Goal: Task Accomplishment & Management: Manage account settings

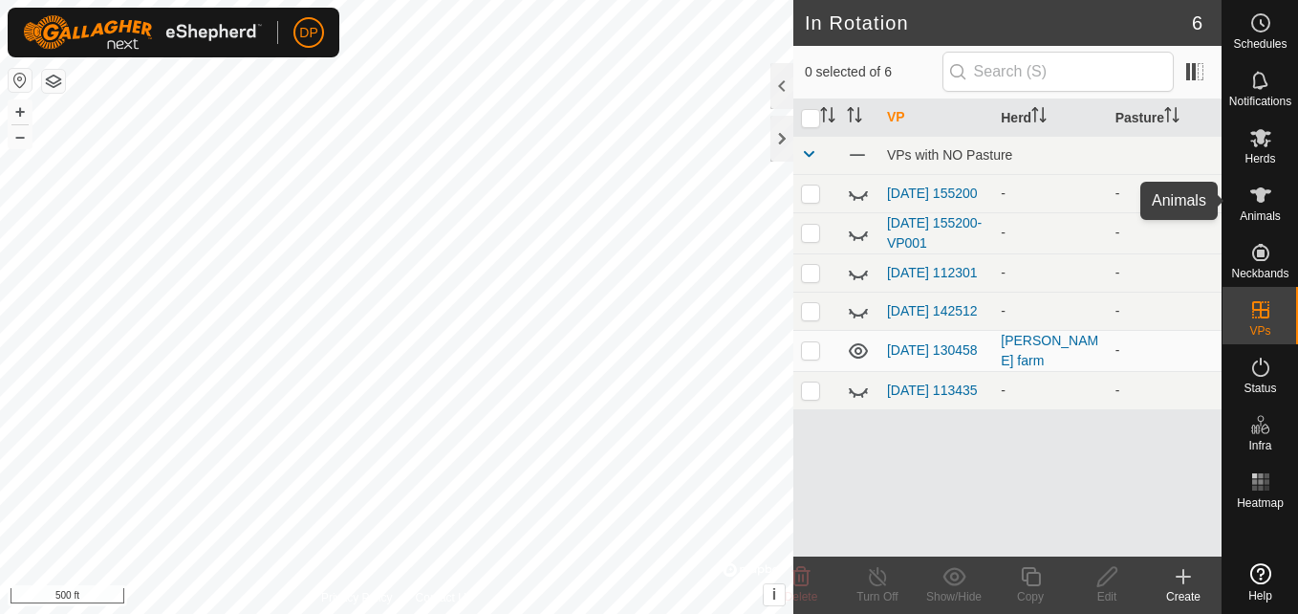
click at [1268, 197] on icon at bounding box center [1260, 194] width 23 height 23
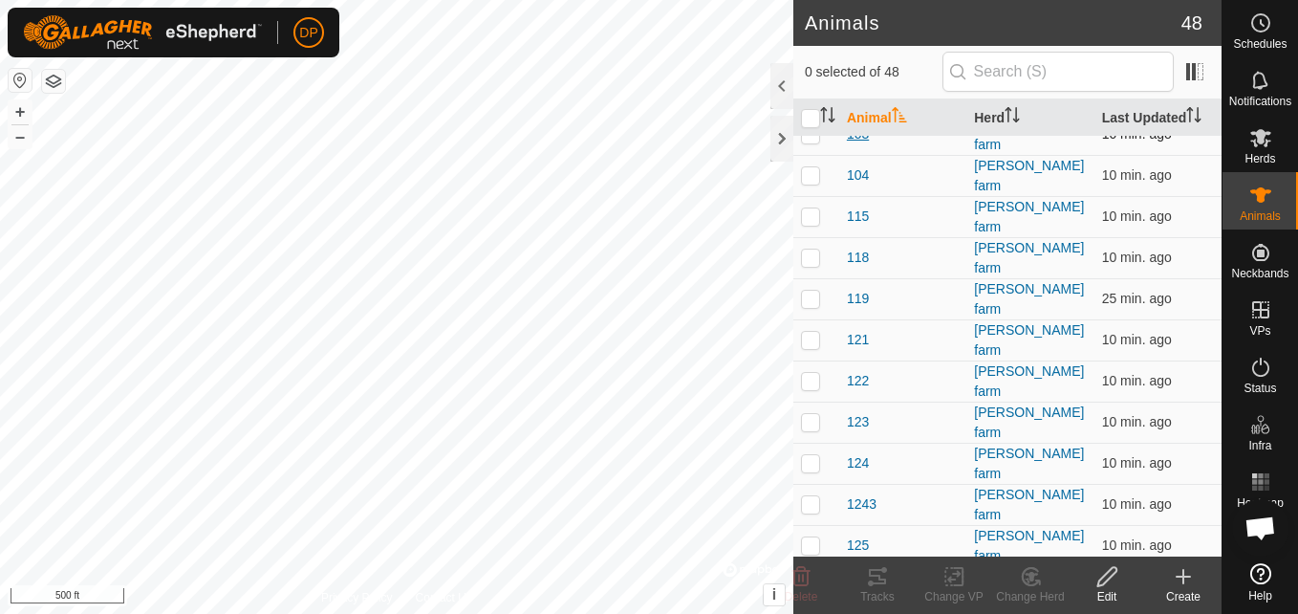
scroll to position [191, 0]
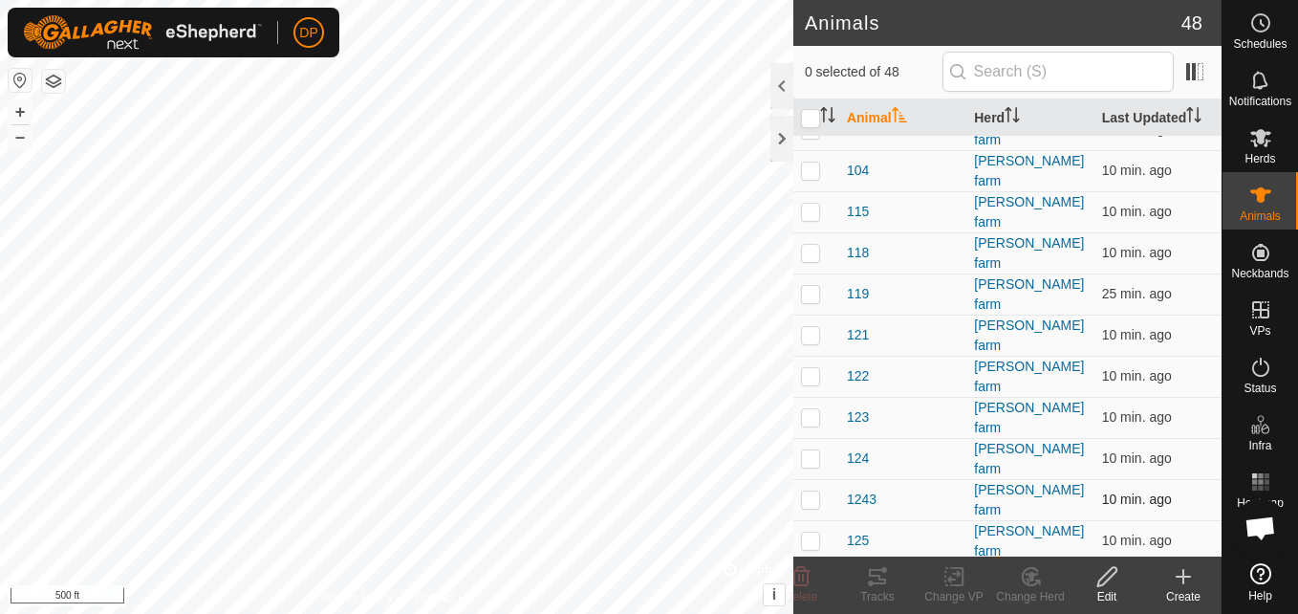
click at [809, 491] on p-checkbox at bounding box center [810, 498] width 19 height 15
checkbox input "true"
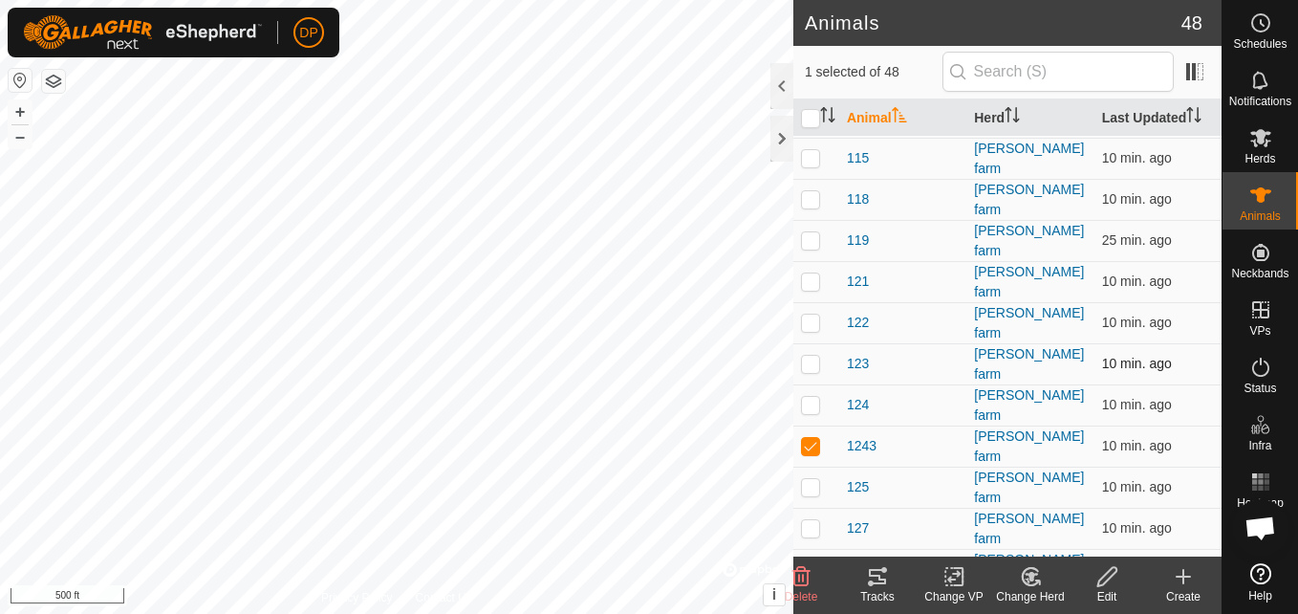
scroll to position [382, 0]
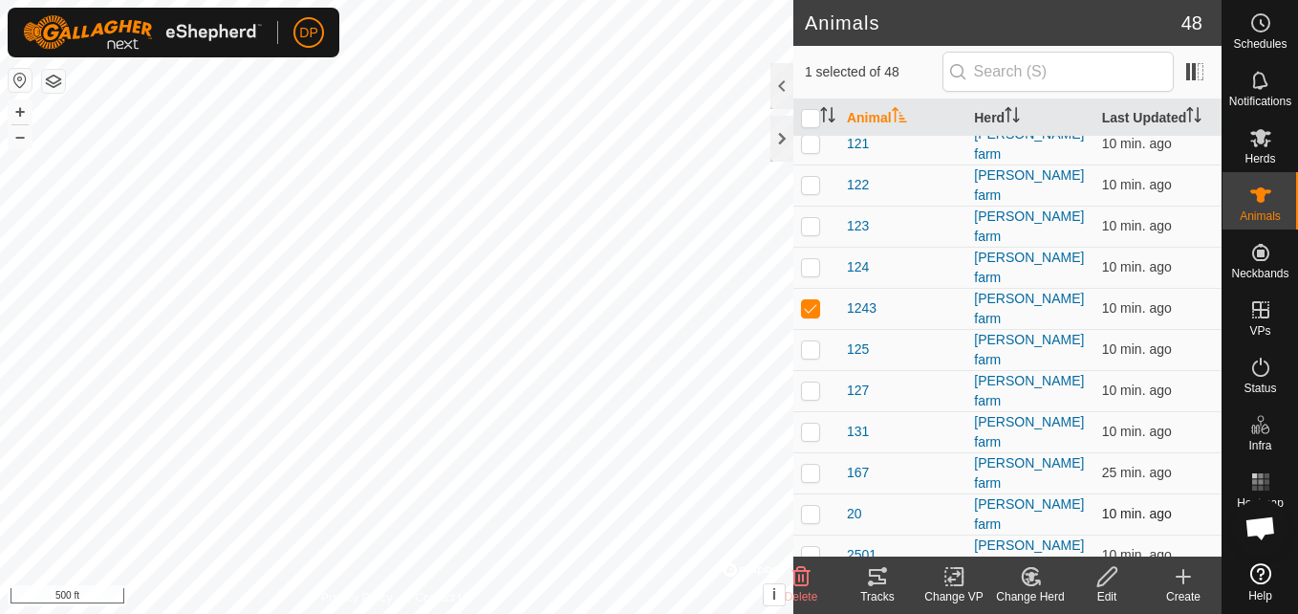
click at [808, 506] on p-checkbox at bounding box center [810, 513] width 19 height 15
checkbox input "true"
checkbox input "false"
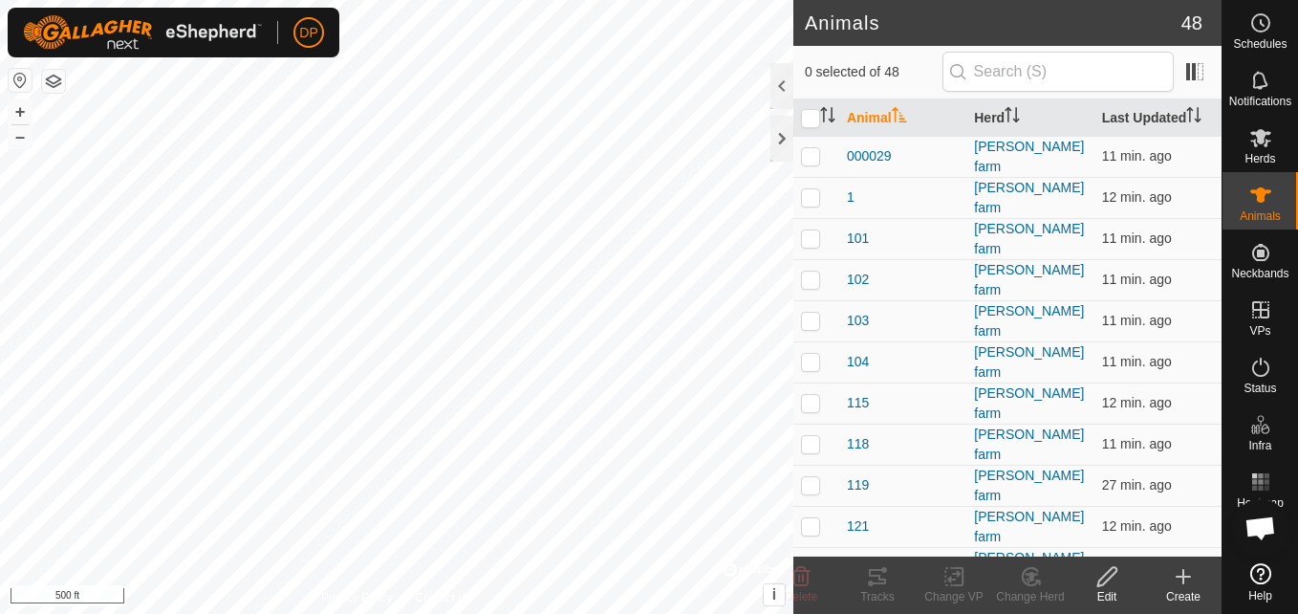
scroll to position [1989, 0]
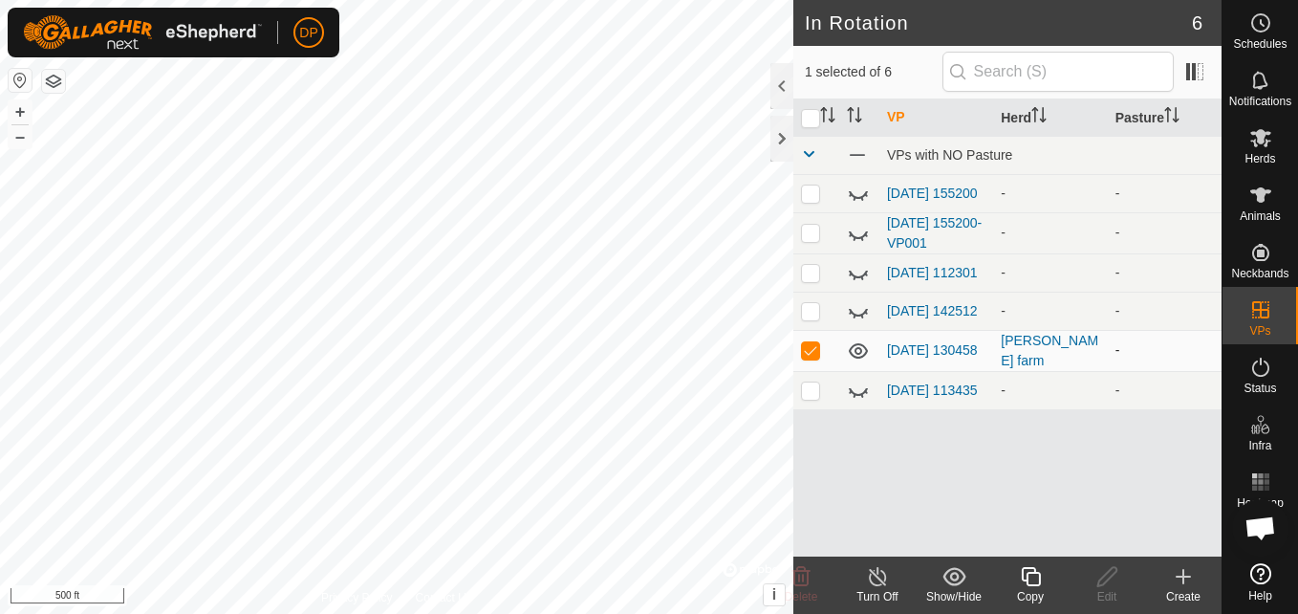
click at [813, 355] on p-checkbox at bounding box center [810, 349] width 19 height 15
checkbox input "false"
